Goal: Information Seeking & Learning: Learn about a topic

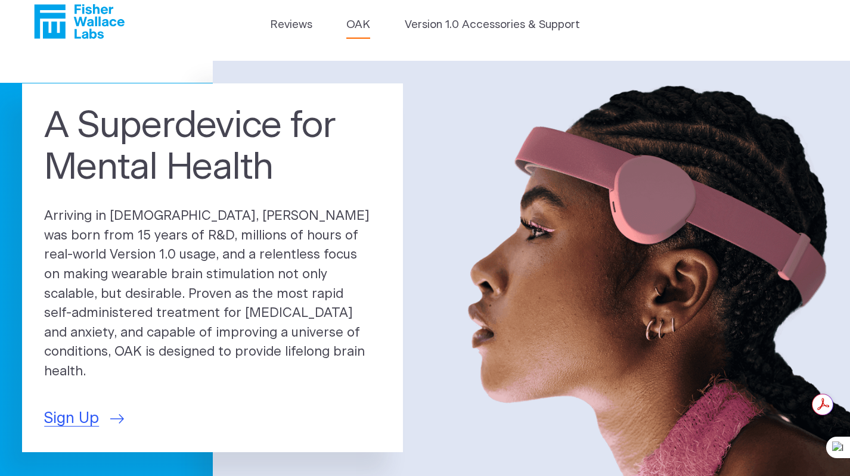
click at [360, 24] on link "OAK" at bounding box center [358, 25] width 24 height 17
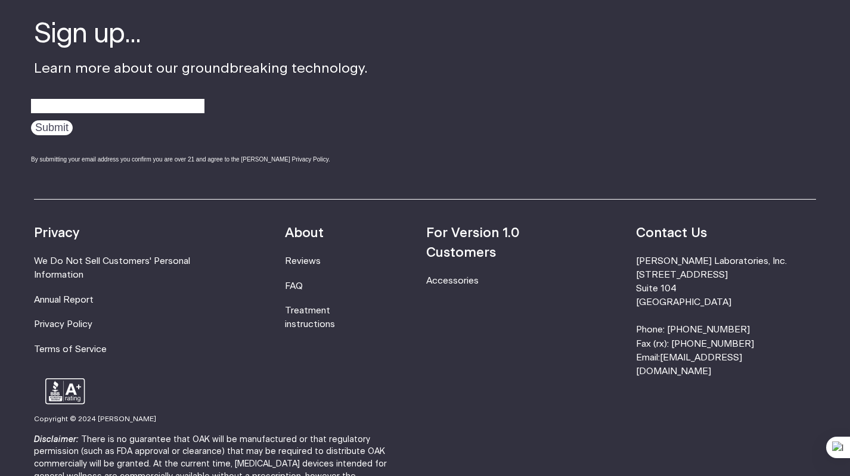
scroll to position [2020, 0]
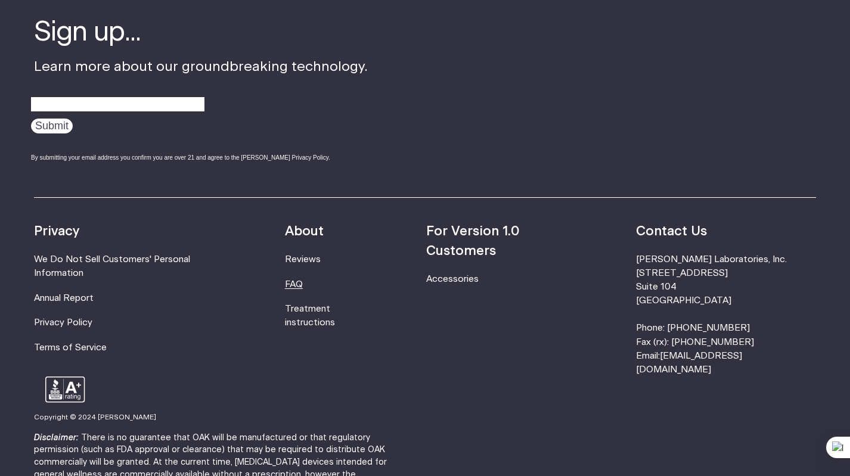
click at [303, 284] on link "FAQ" at bounding box center [294, 284] width 18 height 9
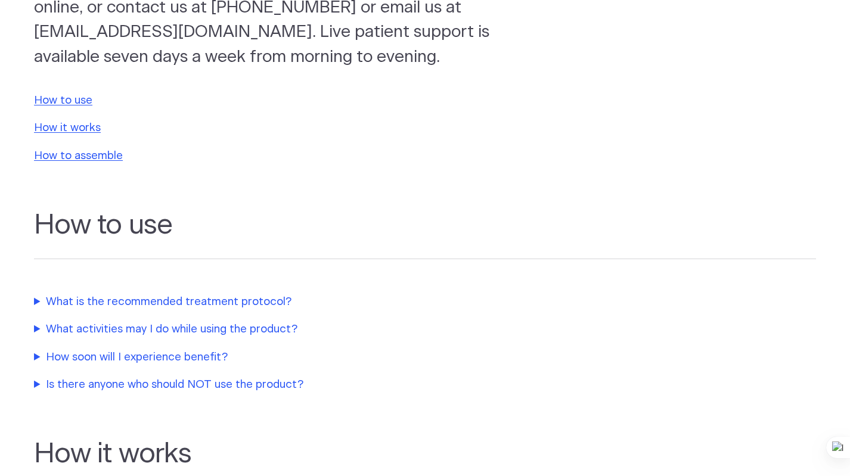
scroll to position [197, 0]
click at [90, 128] on link "How it works" at bounding box center [67, 127] width 67 height 11
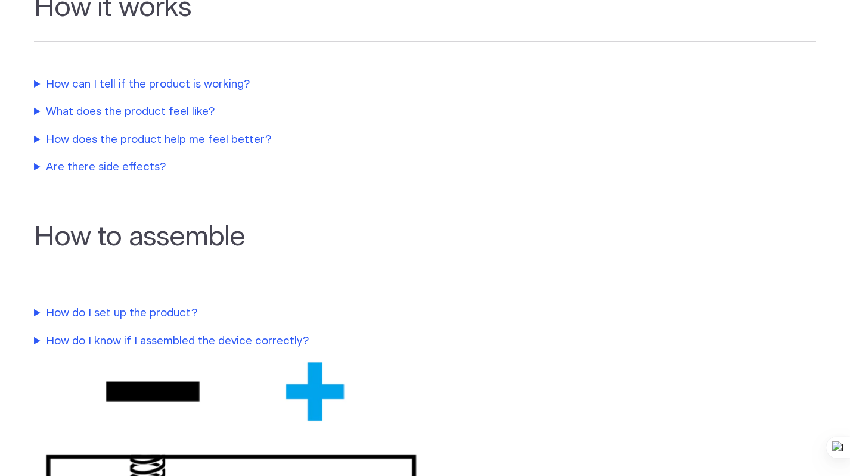
scroll to position [642, 0]
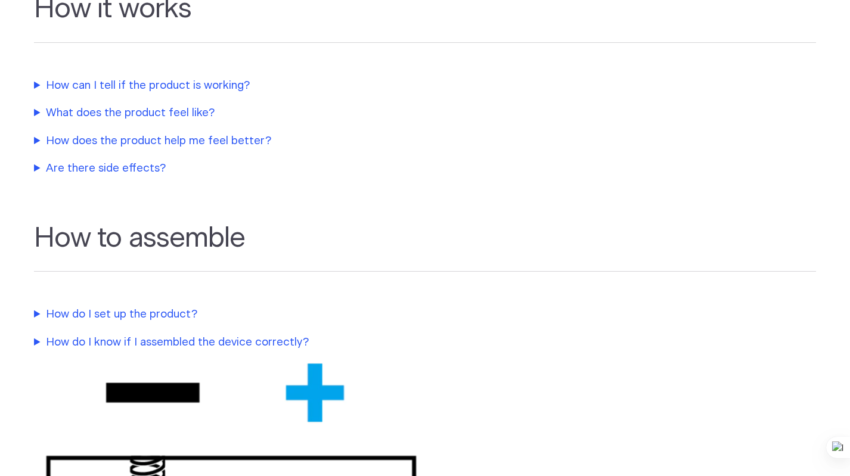
click at [207, 85] on summary "How can I tell if the product is working?" at bounding box center [284, 85] width 500 height 17
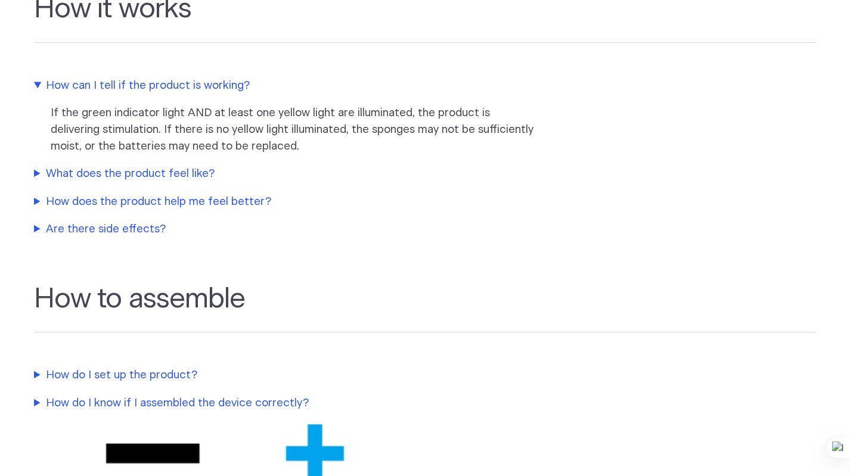
click at [161, 173] on summary "What does the product feel like?" at bounding box center [284, 174] width 500 height 17
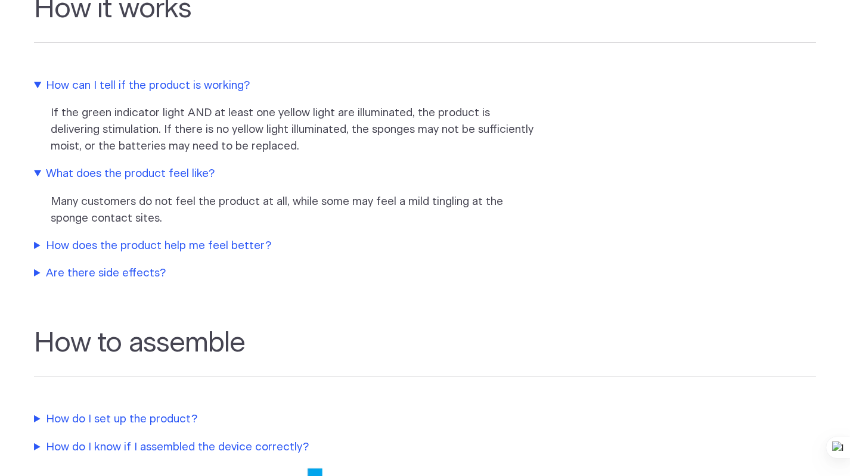
click at [163, 245] on summary "How does the product help me feel better?" at bounding box center [284, 246] width 500 height 17
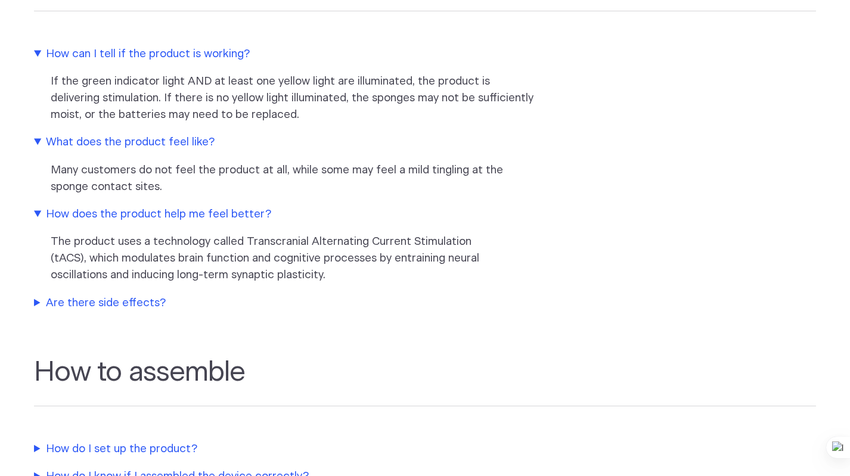
scroll to position [686, 0]
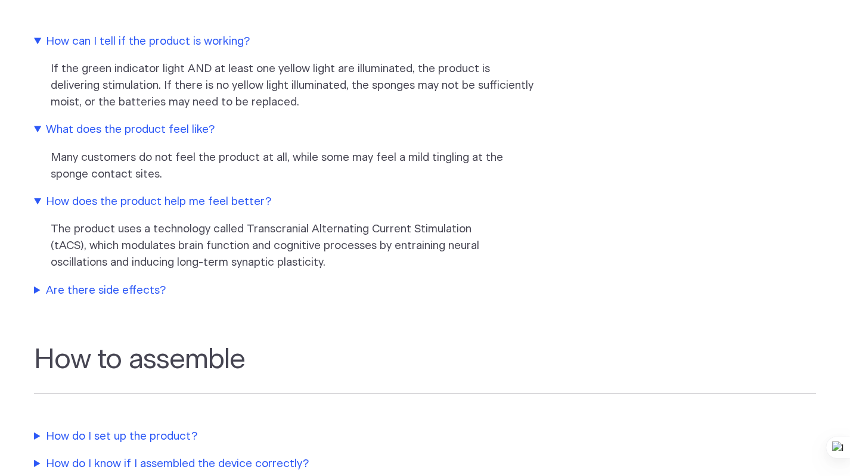
click at [135, 285] on summary "Are there side effects?" at bounding box center [284, 290] width 500 height 17
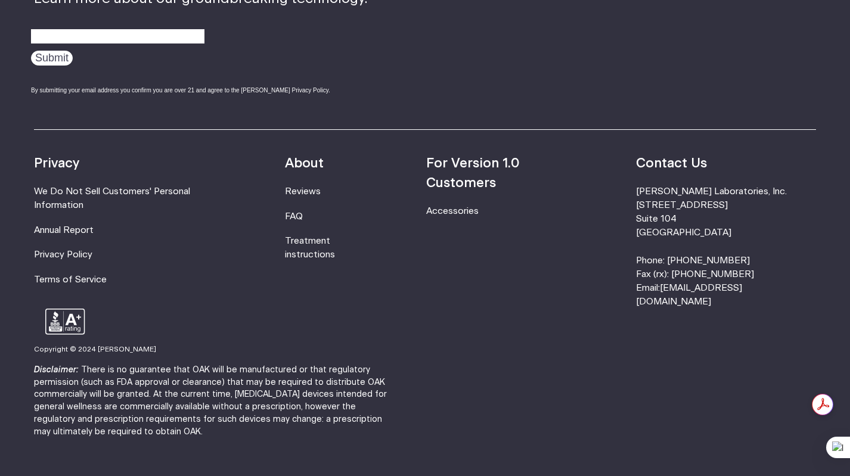
scroll to position [2016, 0]
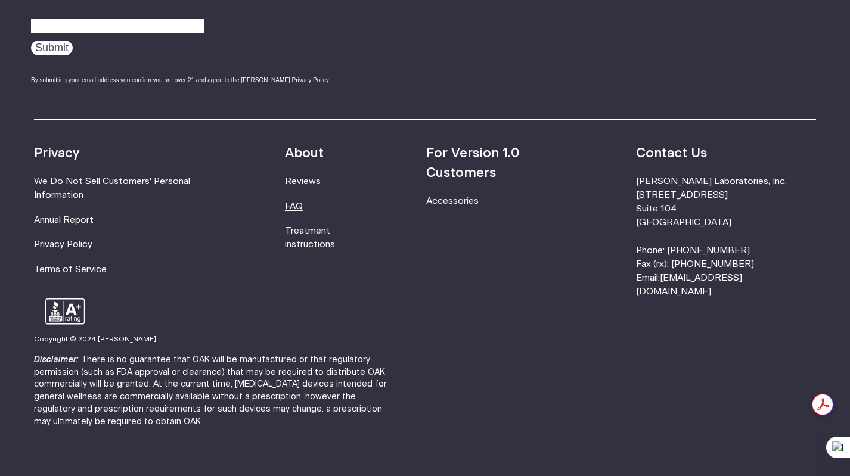
click at [303, 202] on link "FAQ" at bounding box center [294, 206] width 18 height 9
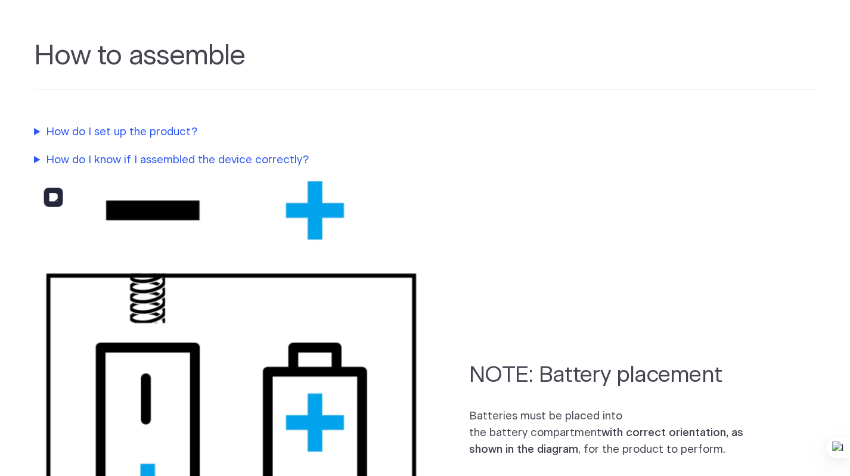
scroll to position [825, 0]
